Goal: Task Accomplishment & Management: Complete application form

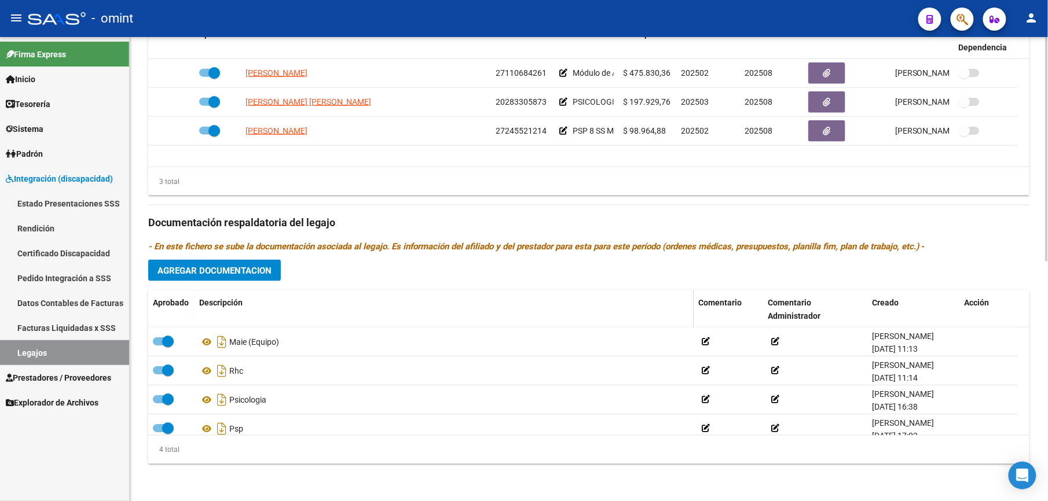
click at [229, 267] on span "Agregar Documentacion" at bounding box center [214, 271] width 114 height 10
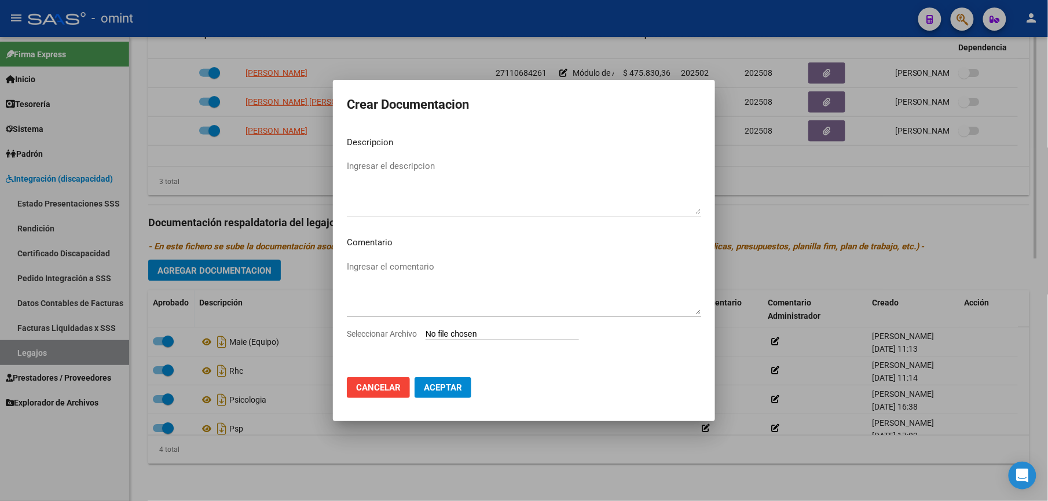
scroll to position [507, 0]
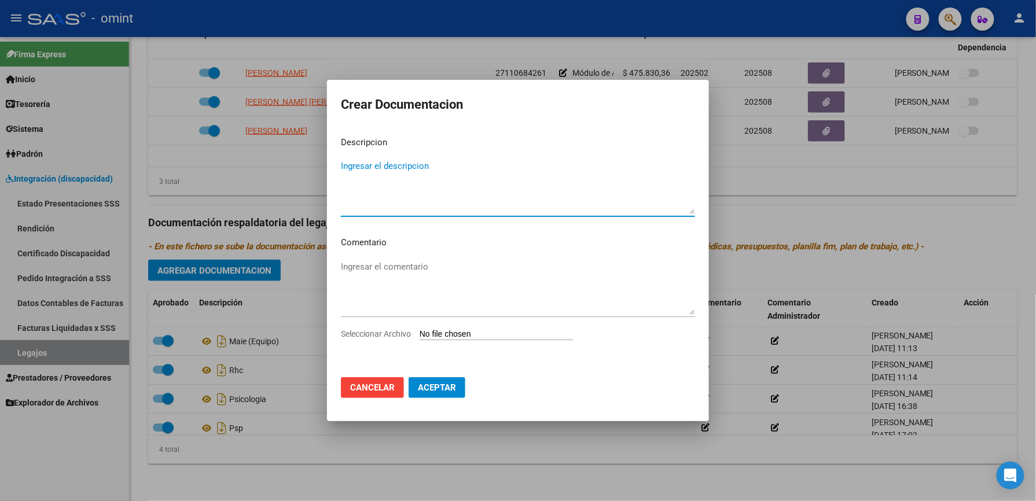
click at [390, 168] on textarea "Ingresar el descripcion" at bounding box center [518, 187] width 354 height 54
type textarea "TO"
click at [411, 328] on div "Seleccionar Archivo" at bounding box center [518, 339] width 354 height 22
click at [395, 336] on span "Seleccionar Archivo" at bounding box center [376, 333] width 70 height 9
click at [420, 336] on input "Seleccionar Archivo" at bounding box center [496, 334] width 153 height 11
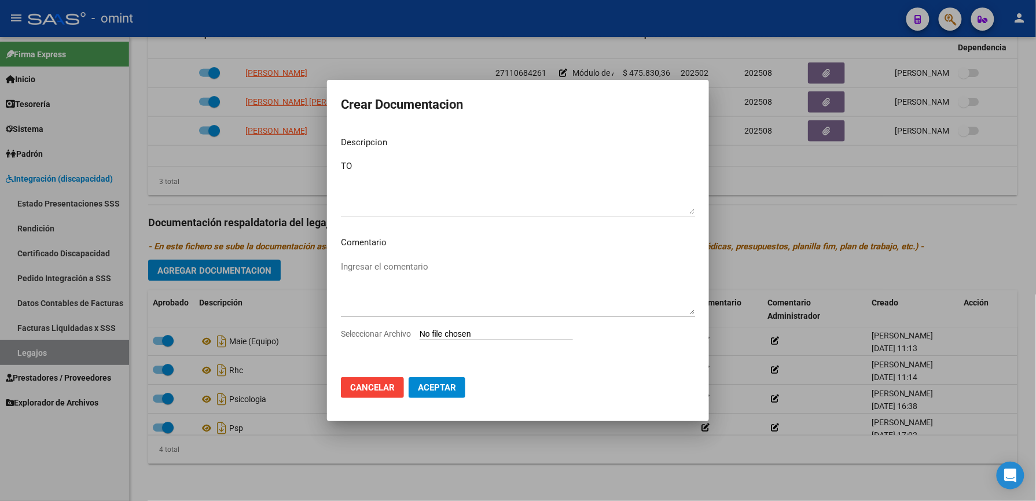
type input "C:\fakepath\TO.pdf"
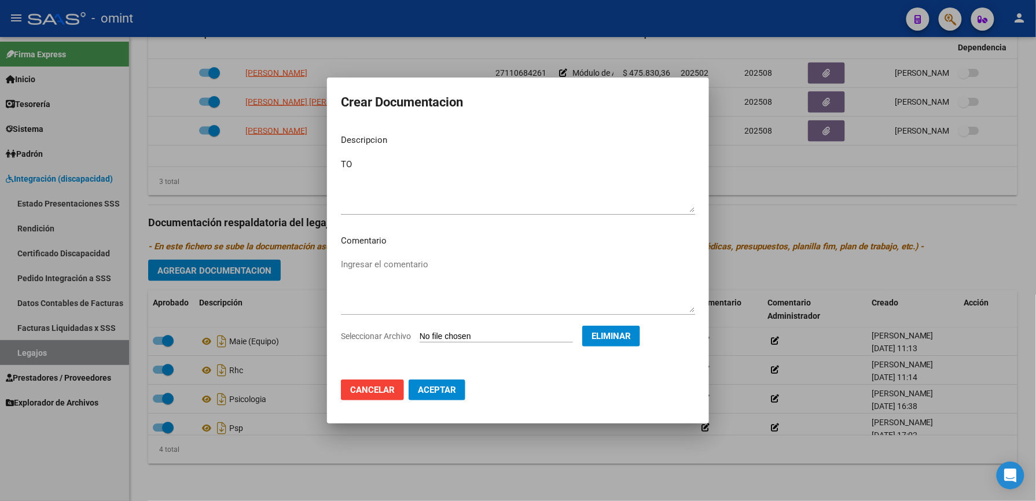
click at [445, 390] on span "Aceptar" at bounding box center [437, 390] width 38 height 10
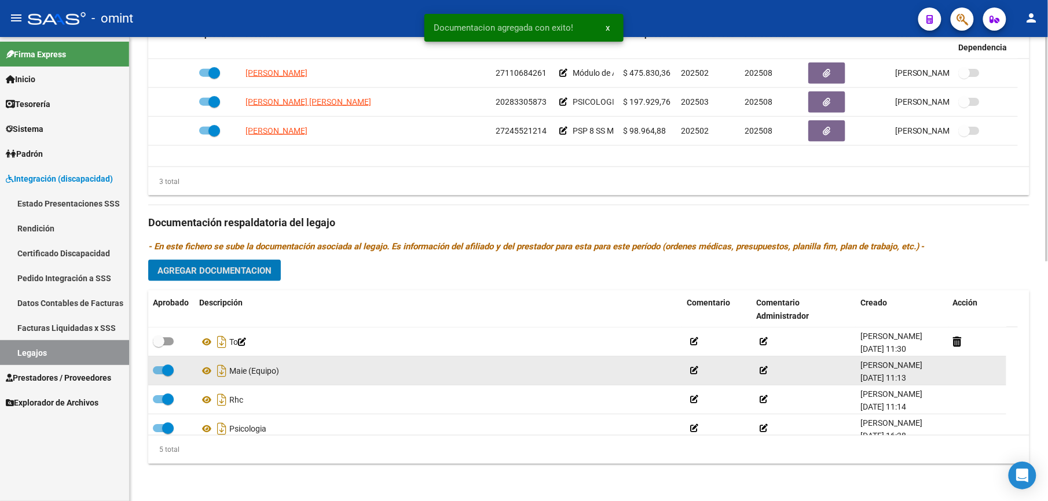
scroll to position [494, 0]
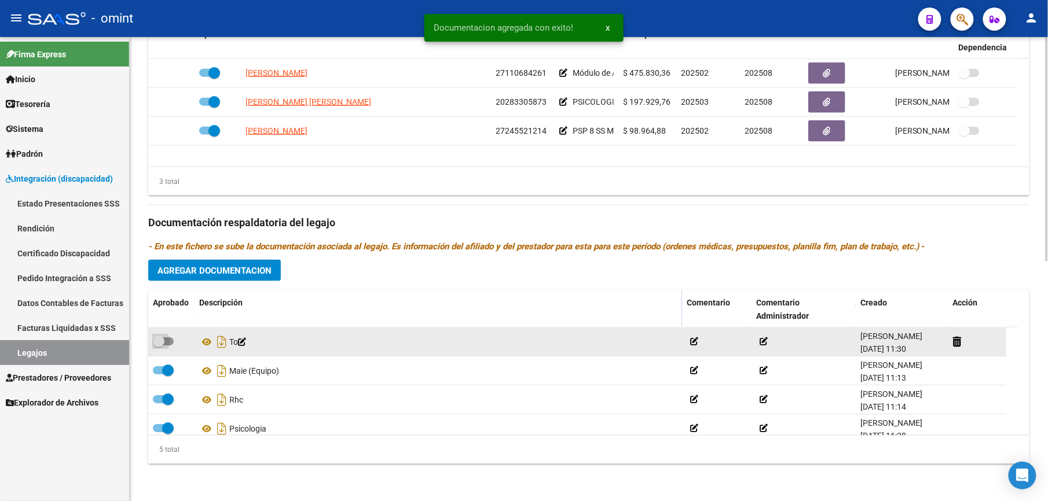
click at [170, 340] on span at bounding box center [163, 341] width 21 height 8
click at [159, 346] on input "checkbox" at bounding box center [158, 346] width 1 height 1
checkbox input "true"
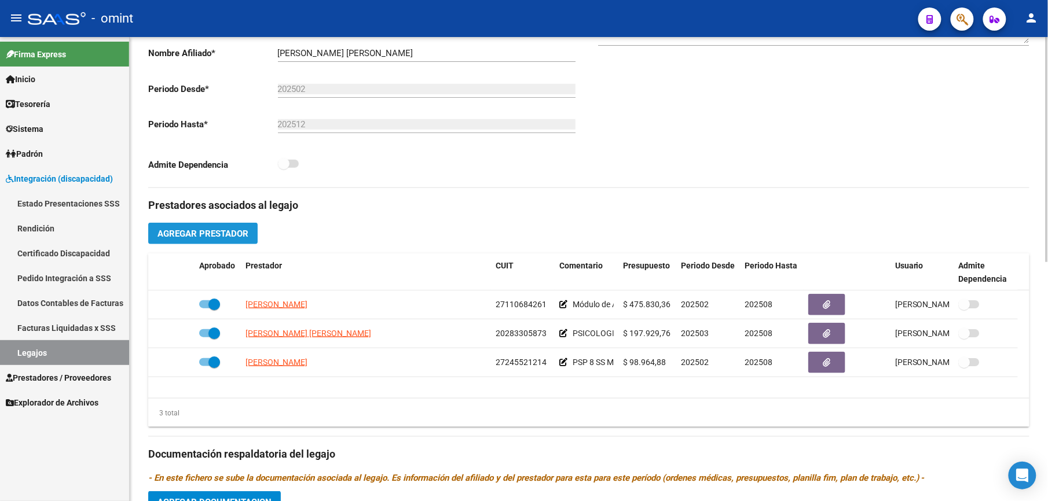
click at [253, 233] on button "Agregar Prestador" at bounding box center [202, 233] width 109 height 21
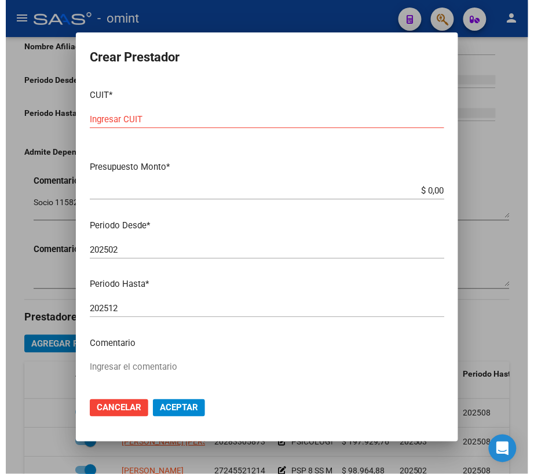
scroll to position [320, 0]
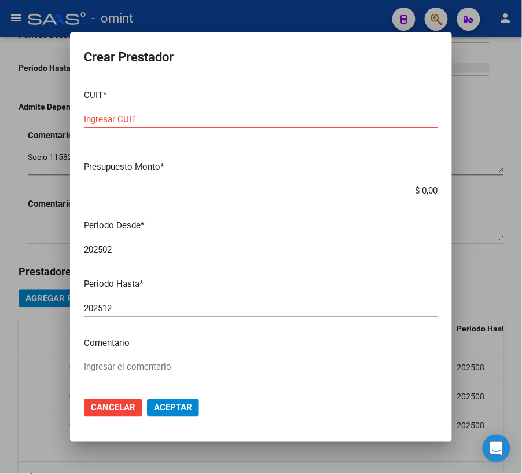
click at [114, 118] on input "Ingresar CUIT" at bounding box center [261, 119] width 354 height 10
type input "27-32905648-7"
click at [414, 190] on input "$ 0,00" at bounding box center [261, 190] width 354 height 10
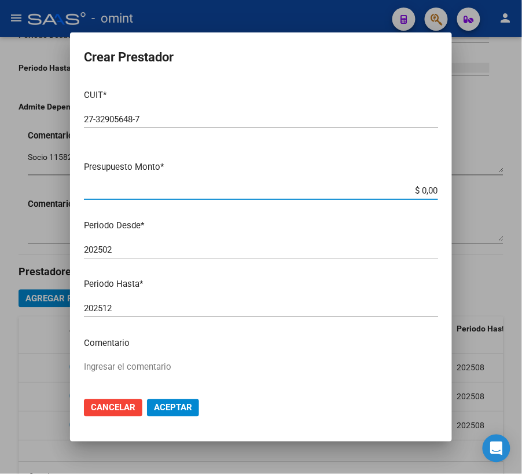
drag, startPoint x: 414, startPoint y: 190, endPoint x: 412, endPoint y: 196, distance: 6.2
click at [414, 190] on input "$ 0,00" at bounding box center [261, 190] width 354 height 10
type input "$ 98.964,84"
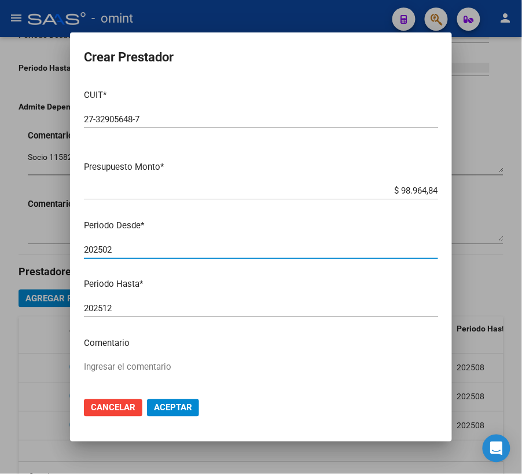
click at [123, 254] on input "202502" at bounding box center [261, 249] width 354 height 10
type input "202504"
click at [125, 304] on input "202512" at bounding box center [261, 308] width 354 height 10
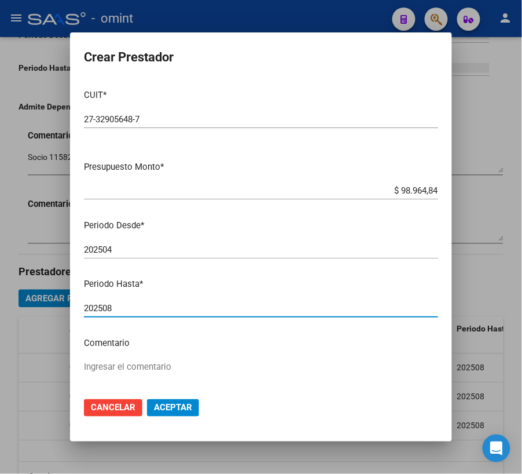
type input "202508"
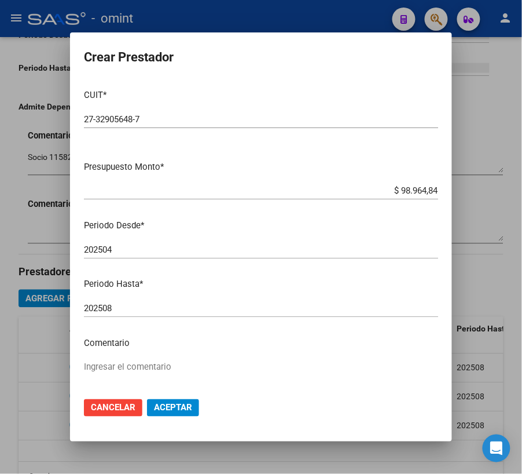
click at [123, 355] on mat-dialog-content "CUIT * 27-32905648-7 Ingresar CUIT ARCA Padrón Presupuesto Monto * $ 98.964,84 …" at bounding box center [261, 234] width 382 height 308
click at [124, 360] on textarea "Ingresar el comentario" at bounding box center [261, 387] width 354 height 54
type textarea "TO 8 SS M"
click at [179, 404] on span "Aceptar" at bounding box center [173, 407] width 38 height 10
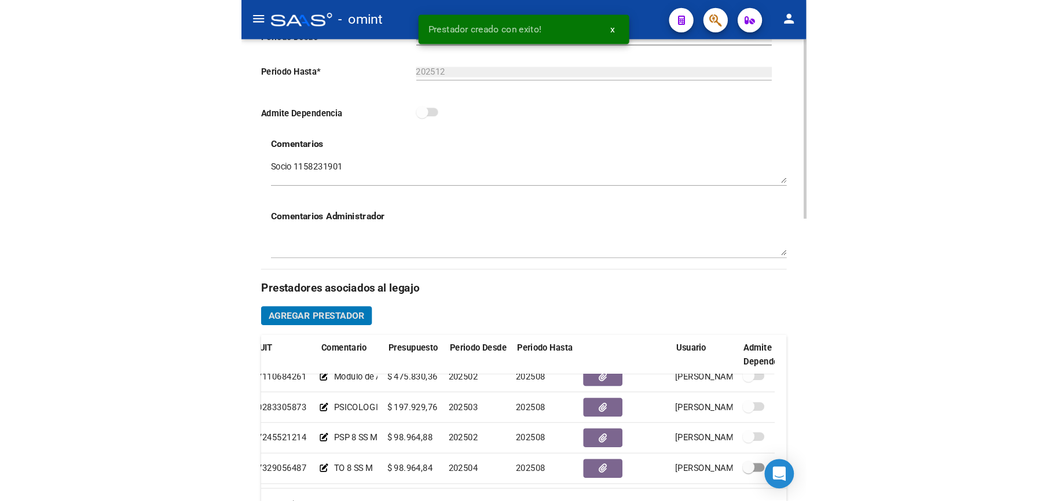
scroll to position [24, 197]
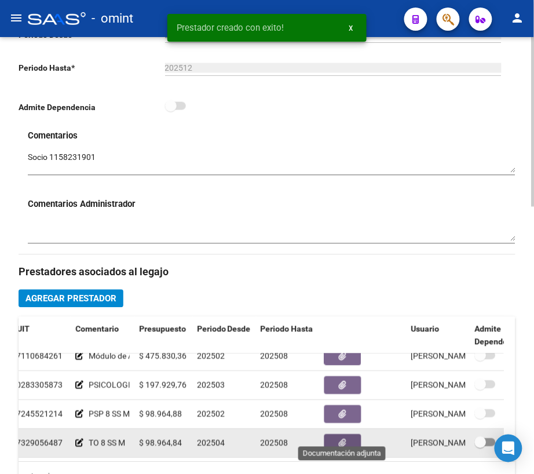
click at [353, 434] on button "button" at bounding box center [342, 443] width 37 height 18
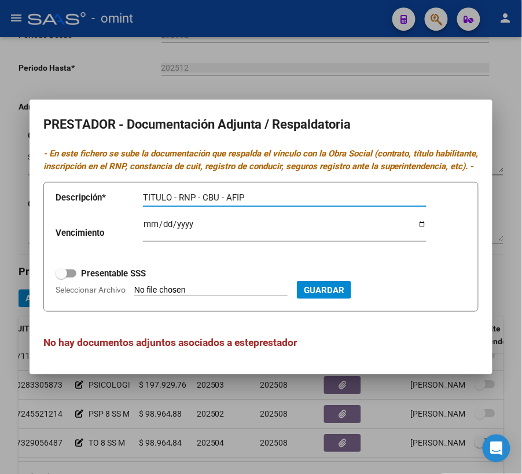
type input "TITULO - RNP - CBU - AFIP"
drag, startPoint x: 73, startPoint y: 281, endPoint x: 73, endPoint y: 292, distance: 11.0
click at [74, 277] on span at bounding box center [66, 273] width 21 height 8
click at [61, 278] on input "Presentable SSS" at bounding box center [61, 277] width 1 height 1
checkbox input "true"
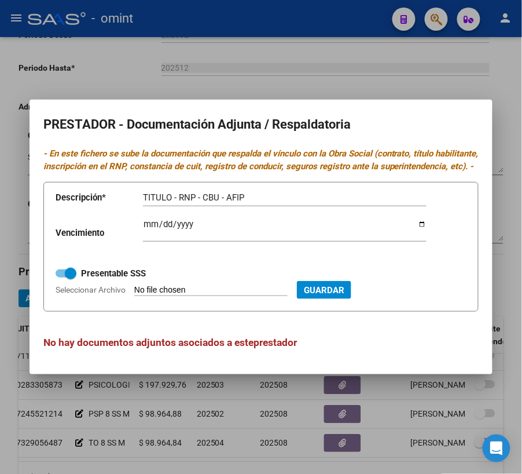
click at [151, 232] on input "Ingresar vencimiento" at bounding box center [285, 228] width 284 height 19
type input "[DATE]"
click at [72, 303] on form "Descripción * TITULO - RNP - CBU - AFIP Descripción Vencimiento [DATE] Ingresar…" at bounding box center [260, 247] width 435 height 130
click at [97, 294] on span "Seleccionar Archivo" at bounding box center [91, 289] width 70 height 9
click at [134, 296] on input "Seleccionar Archivo" at bounding box center [210, 290] width 153 height 11
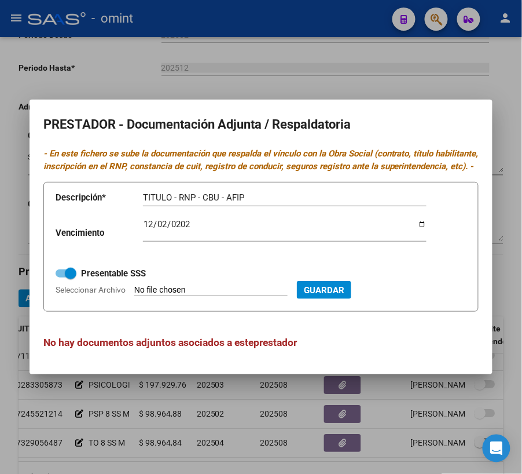
type input "C:\fakepath\TO.pdf"
click at [407, 295] on span "Guardar" at bounding box center [386, 290] width 41 height 10
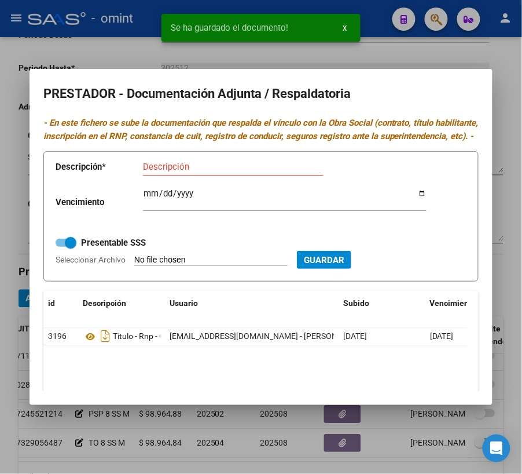
click at [422, 54] on div at bounding box center [261, 237] width 522 height 474
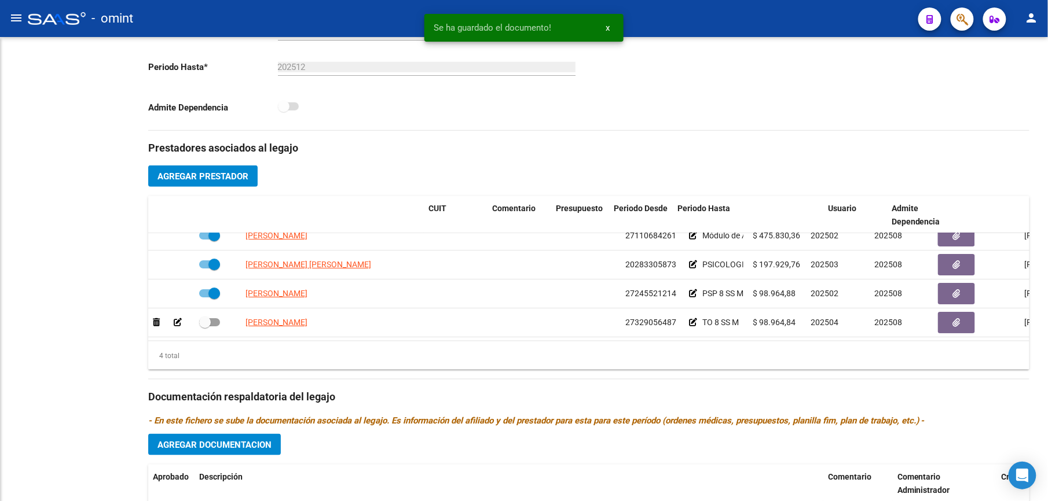
scroll to position [315, 0]
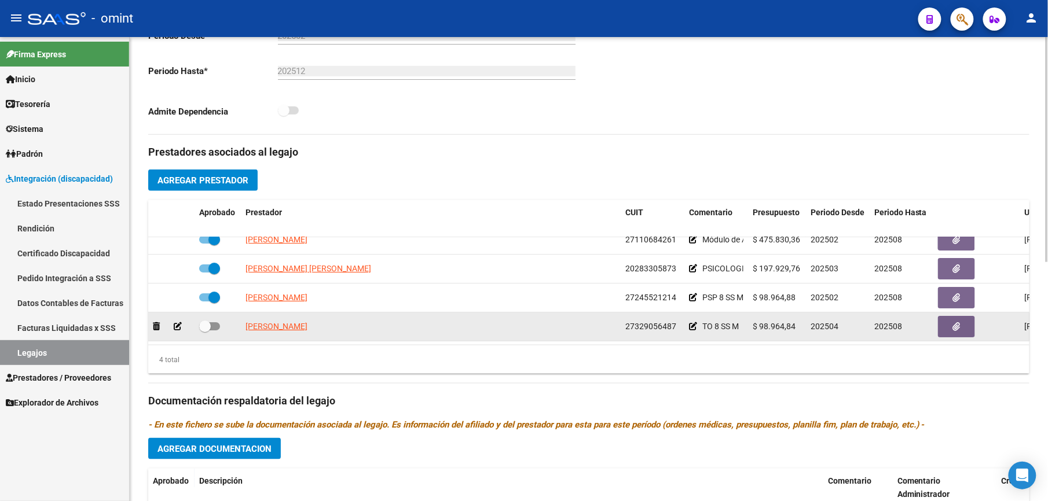
click at [209, 324] on span at bounding box center [205, 327] width 12 height 12
click at [205, 331] on input "checkbox" at bounding box center [204, 331] width 1 height 1
checkbox input "true"
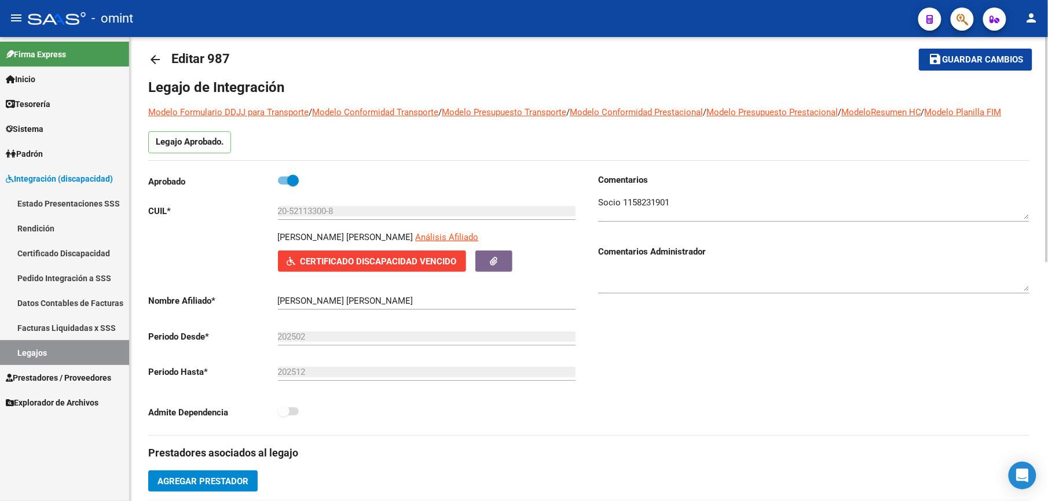
scroll to position [7, 0]
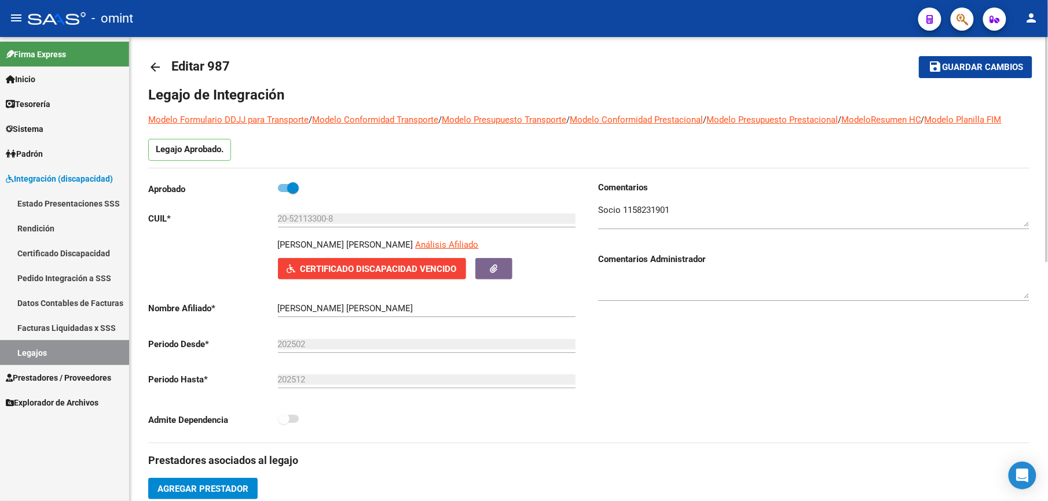
drag, startPoint x: 959, startPoint y: 65, endPoint x: 957, endPoint y: 71, distance: 5.9
click at [959, 68] on span "Guardar cambios" at bounding box center [982, 68] width 81 height 10
